Goal: Navigation & Orientation: Find specific page/section

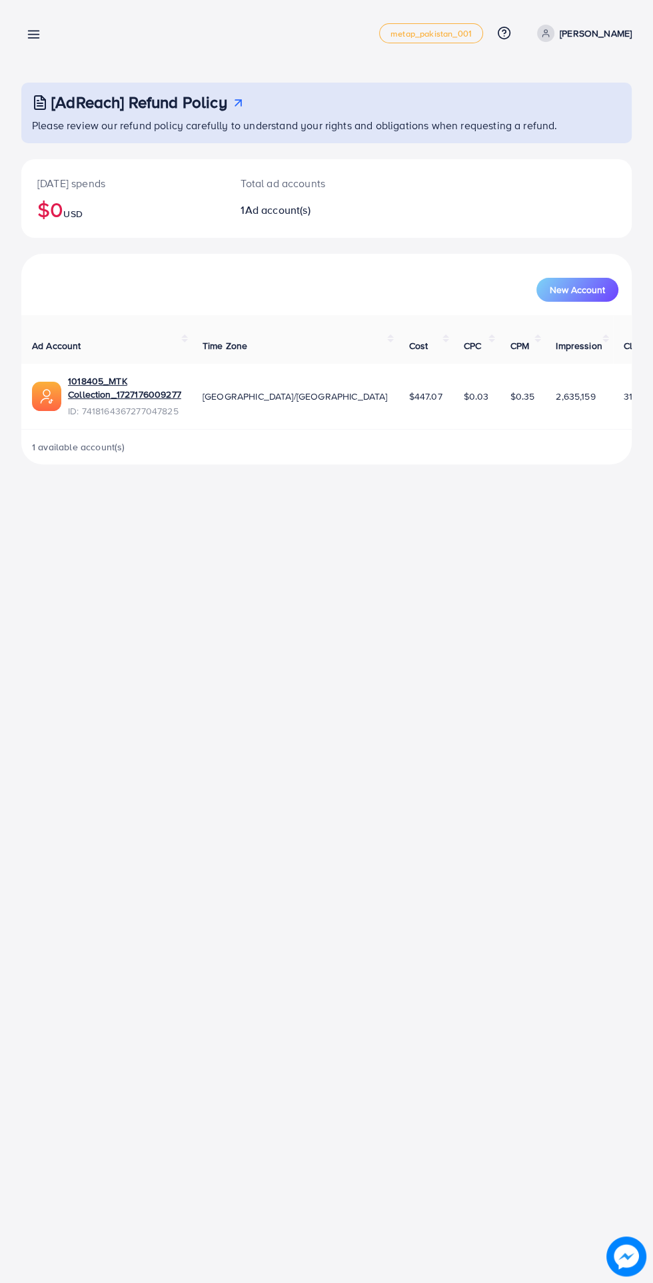
click at [33, 35] on line at bounding box center [34, 35] width 11 height 0
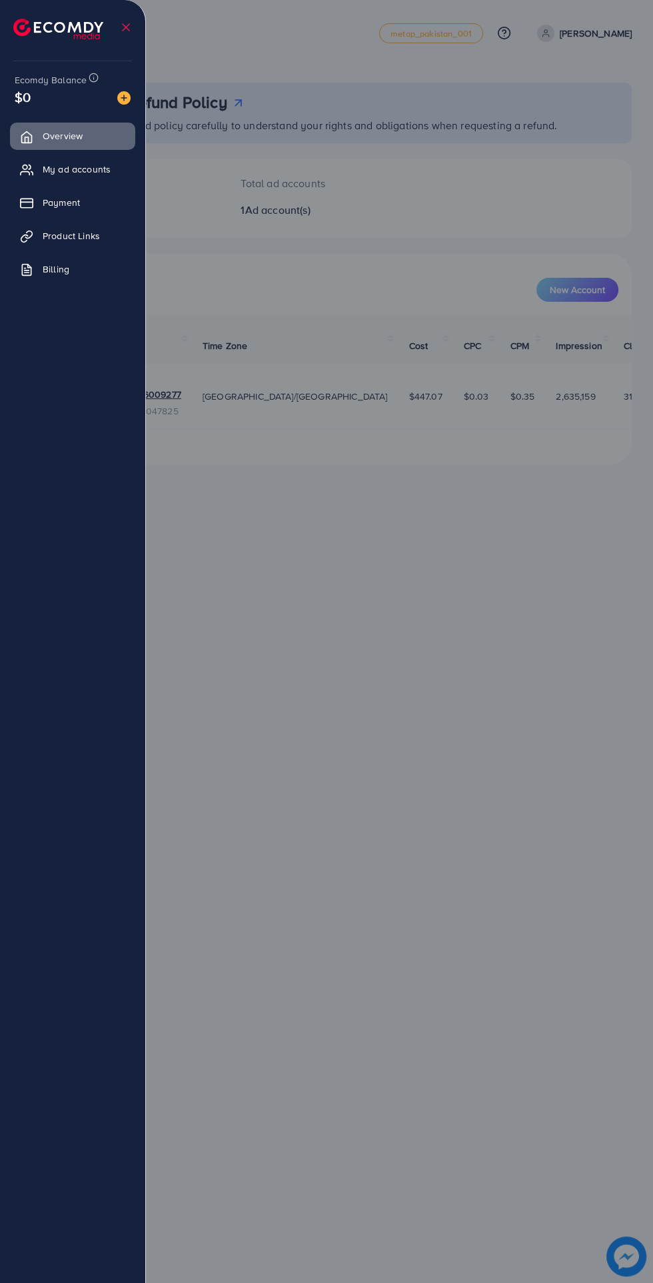
click at [43, 19] on img at bounding box center [58, 29] width 90 height 21
click at [71, 232] on span "Product Links" at bounding box center [74, 235] width 57 height 13
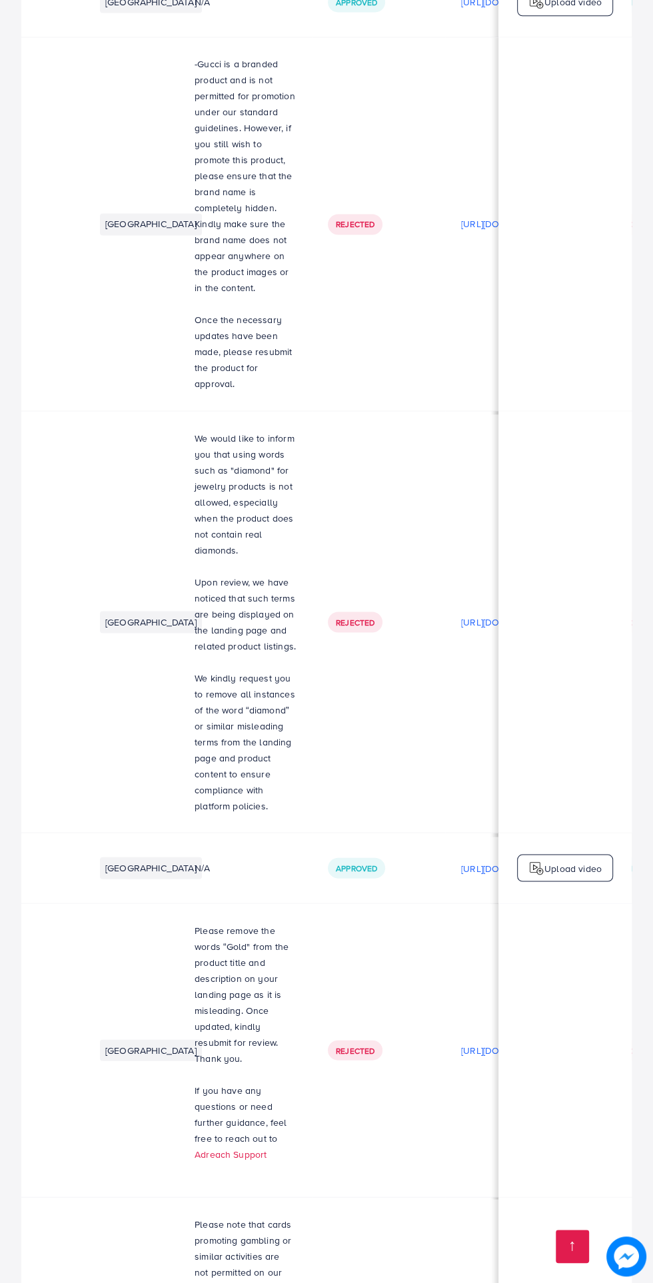
scroll to position [0, 175]
